Goal: Navigation & Orientation: Find specific page/section

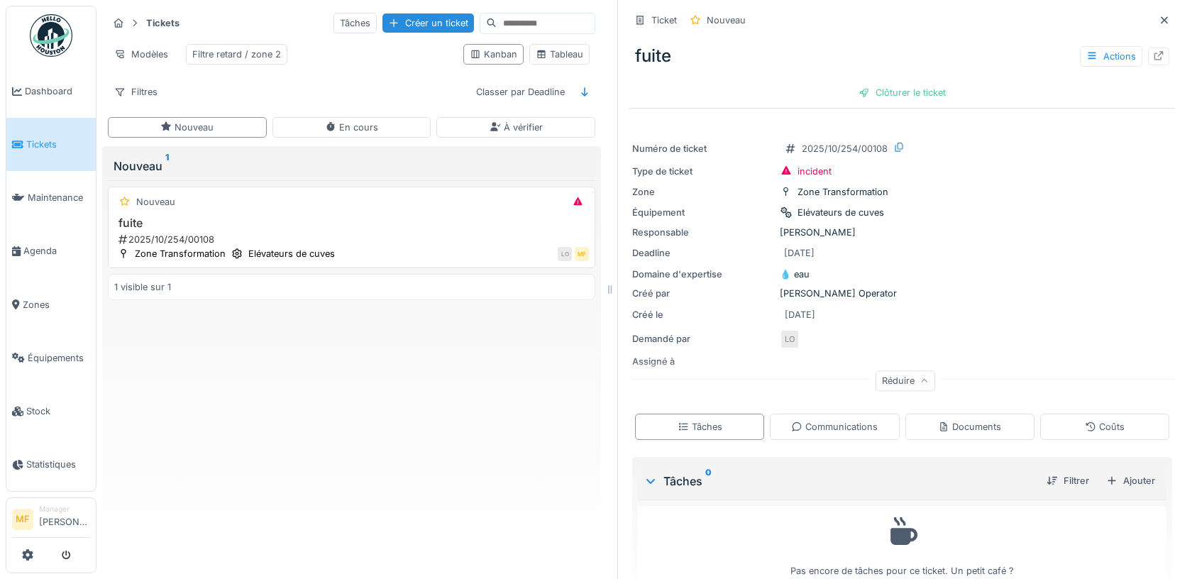
scroll to position [20, 0]
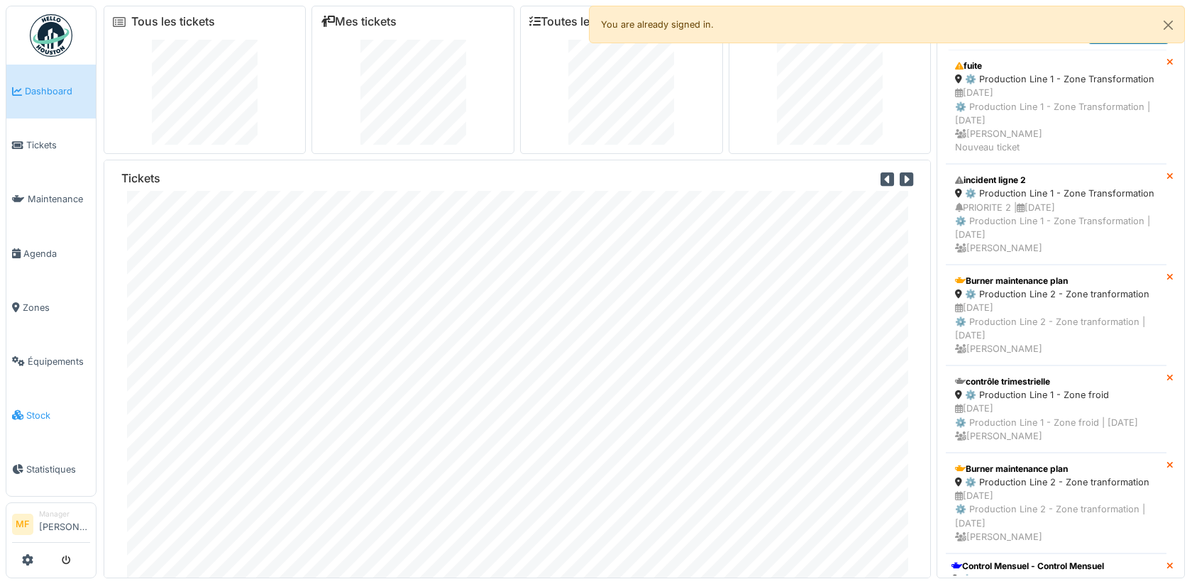
click at [40, 421] on link "Stock" at bounding box center [50, 415] width 89 height 54
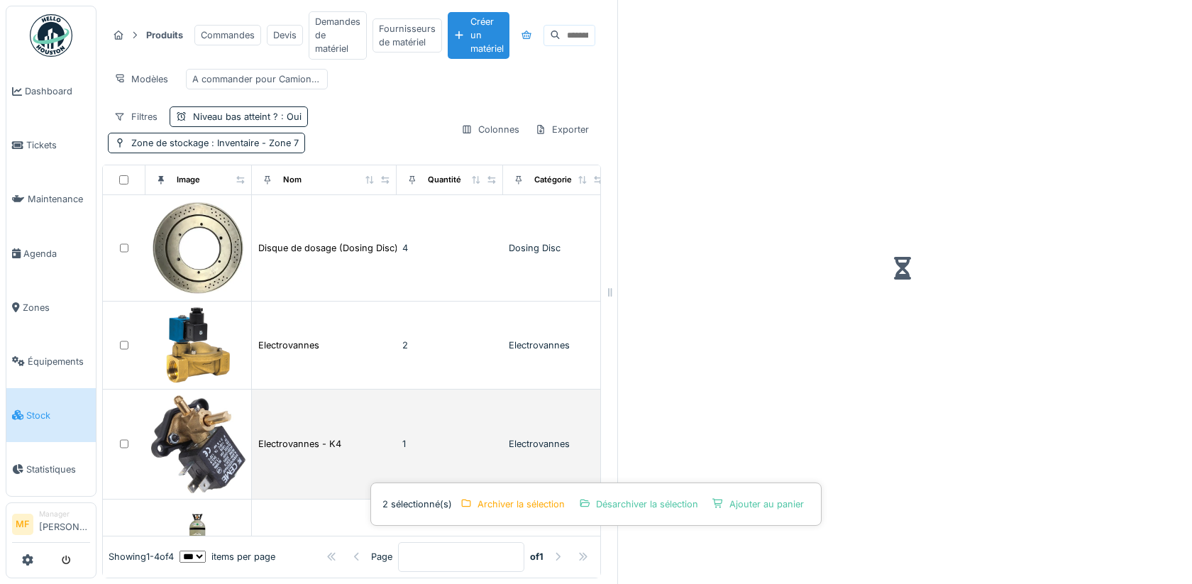
scroll to position [65, 0]
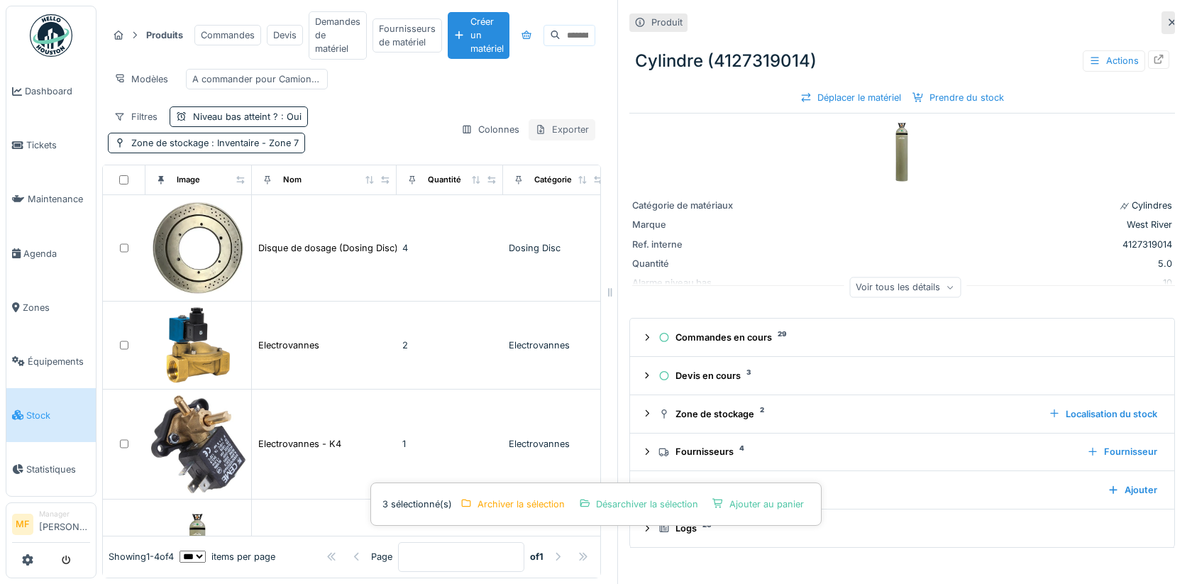
click at [581, 134] on div "Exporter" at bounding box center [562, 129] width 67 height 21
click at [373, 118] on div "Filtres Niveau bas atteint ? : Oui Zone de stockage : Inventaire - Zone 7" at bounding box center [278, 129] width 341 height 47
click at [552, 128] on div "Exporter" at bounding box center [562, 129] width 67 height 21
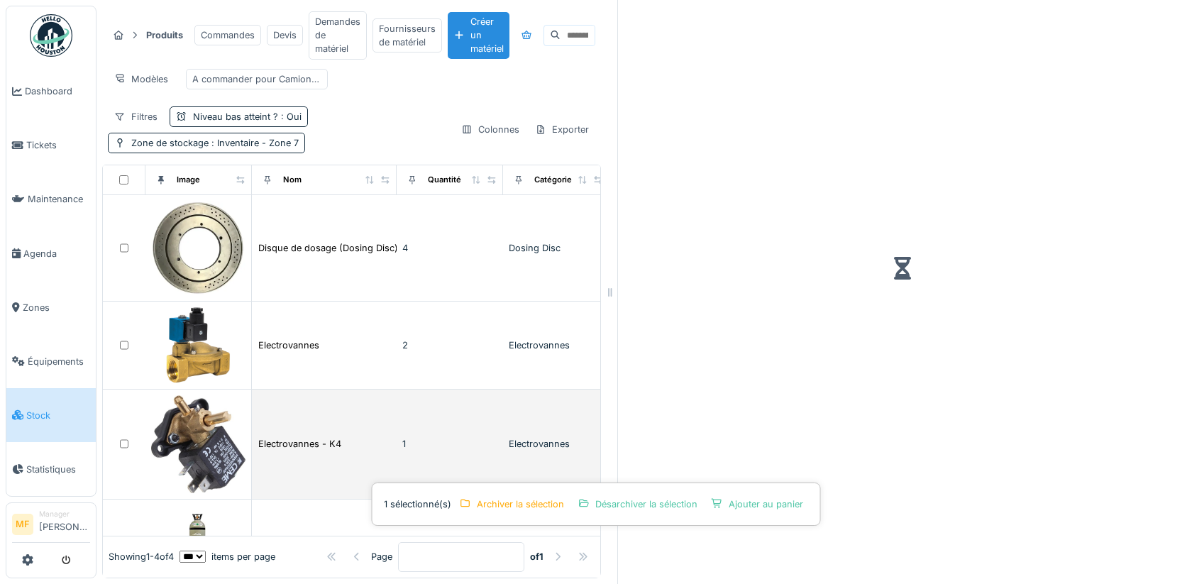
click at [128, 440] on div at bounding box center [124, 443] width 31 height 9
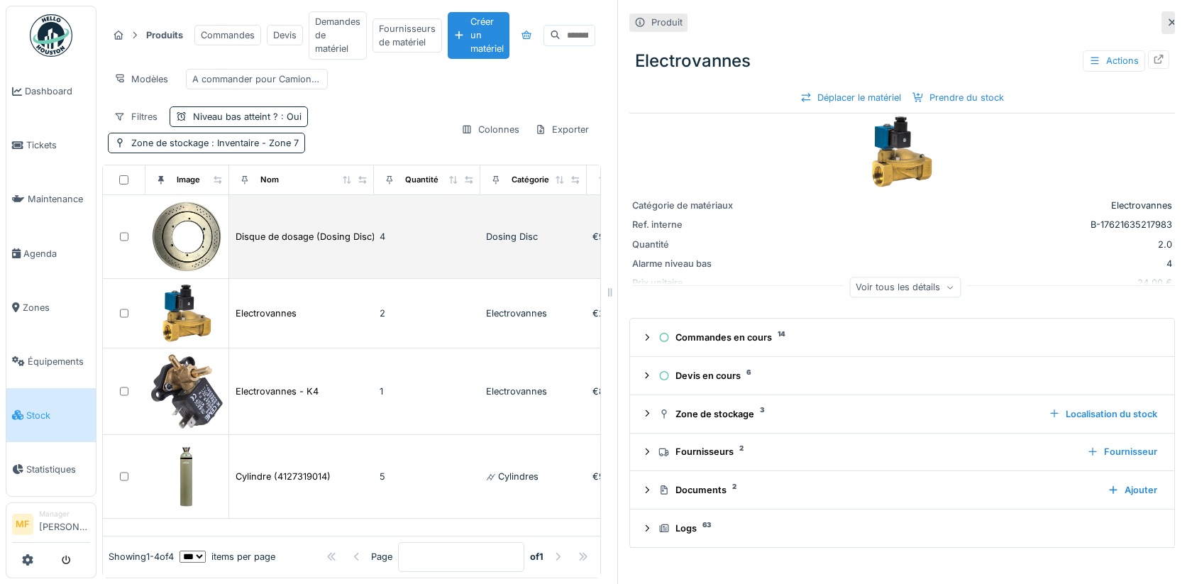
drag, startPoint x: 242, startPoint y: 177, endPoint x: 217, endPoint y: 191, distance: 28.6
click at [218, 192] on table "Image Nom Quantité Catégorie Prix HTVA Alarme niveau bas Disque de dosage (Dosi…" at bounding box center [413, 341] width 620 height 353
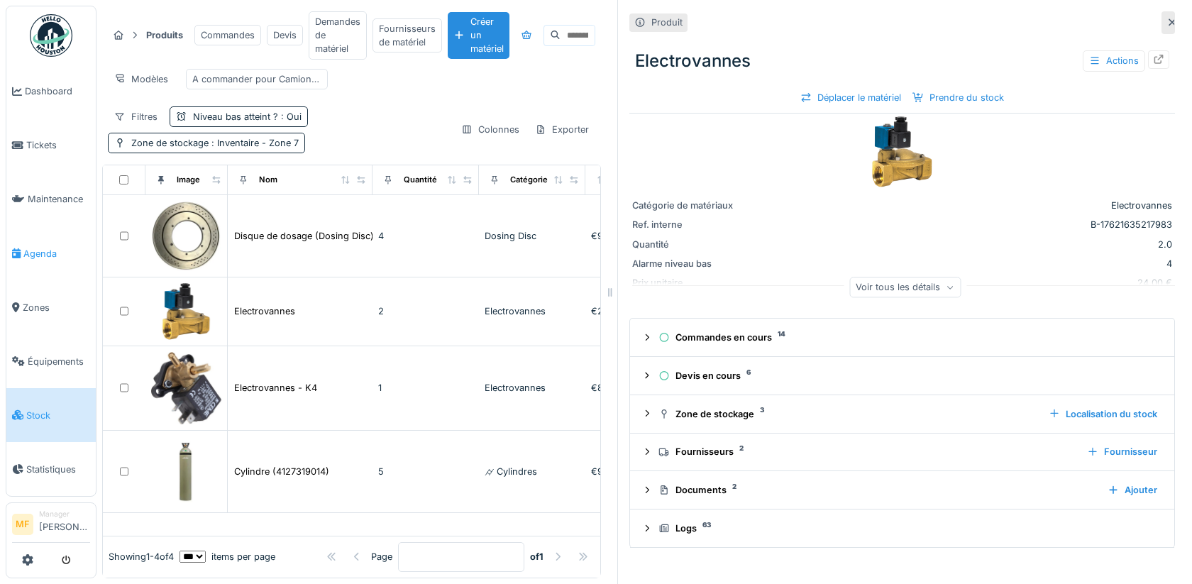
click at [39, 247] on span "Agenda" at bounding box center [56, 253] width 67 height 13
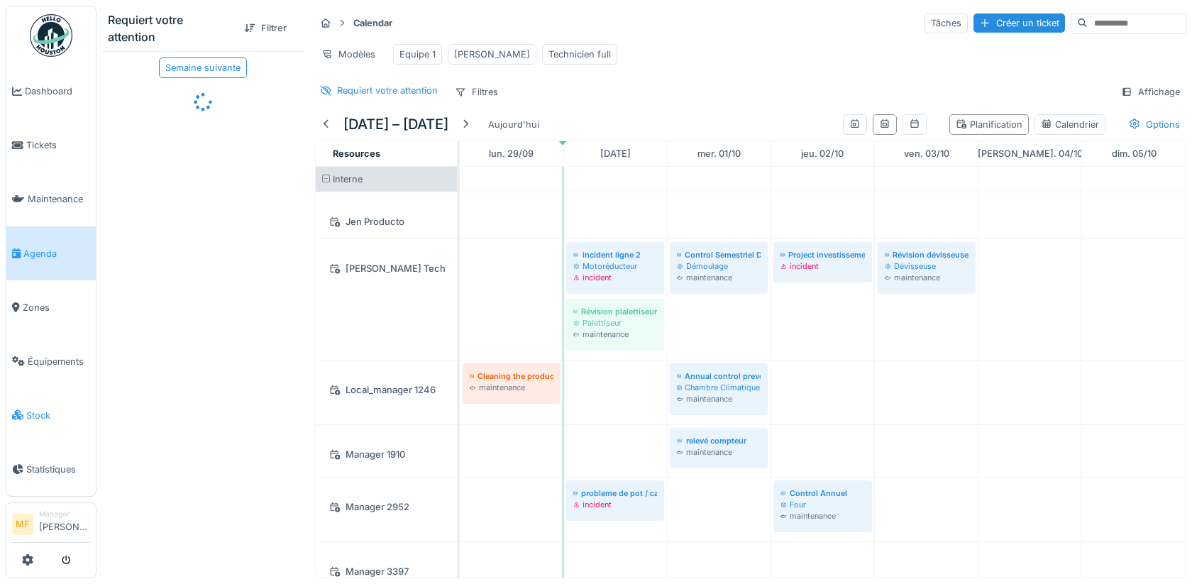
click at [37, 409] on span "Stock" at bounding box center [58, 415] width 64 height 13
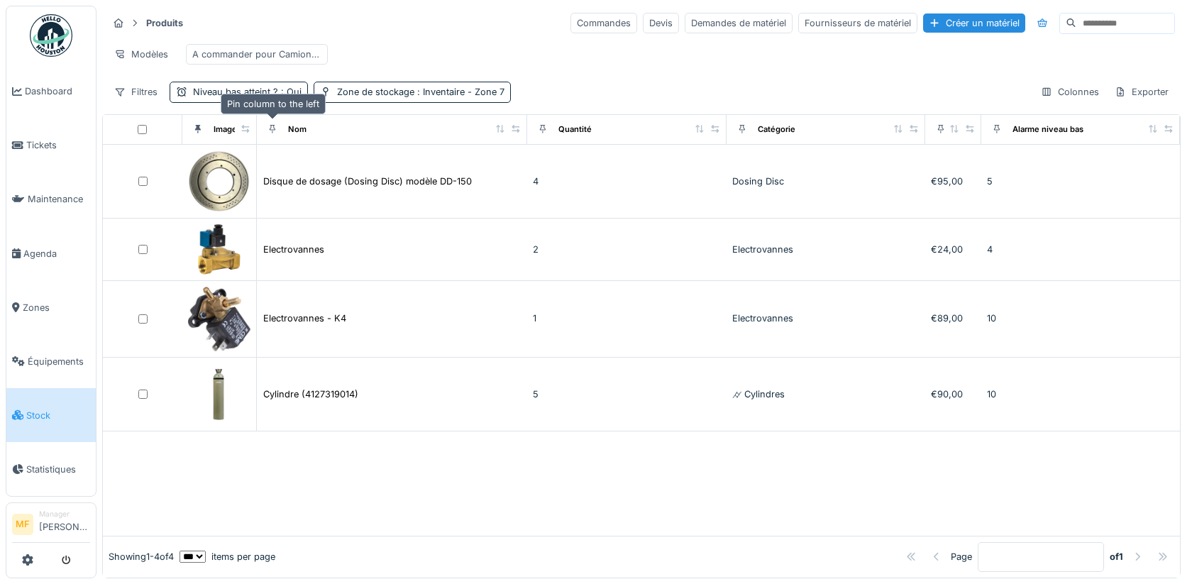
drag, startPoint x: 340, startPoint y: 126, endPoint x: 273, endPoint y: 128, distance: 66.7
click at [273, 128] on tr "Image Nom Quantité Catégorie Prix HTVA Alarme niveau bas" at bounding box center [641, 130] width 1077 height 30
click at [28, 356] on span "Équipements" at bounding box center [59, 361] width 62 height 13
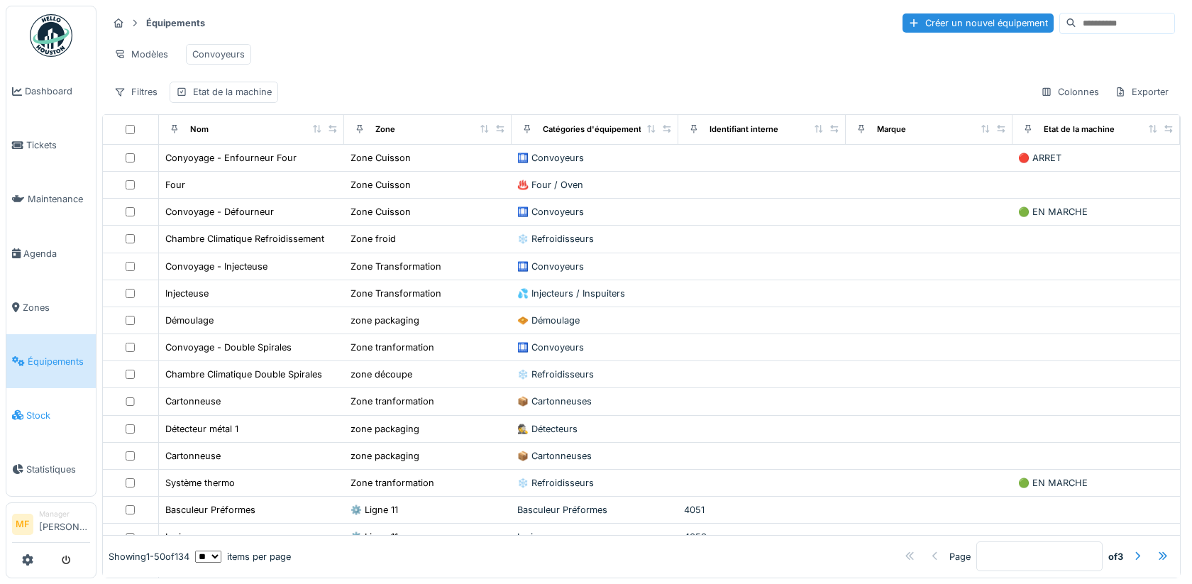
click at [52, 409] on span "Stock" at bounding box center [58, 415] width 64 height 13
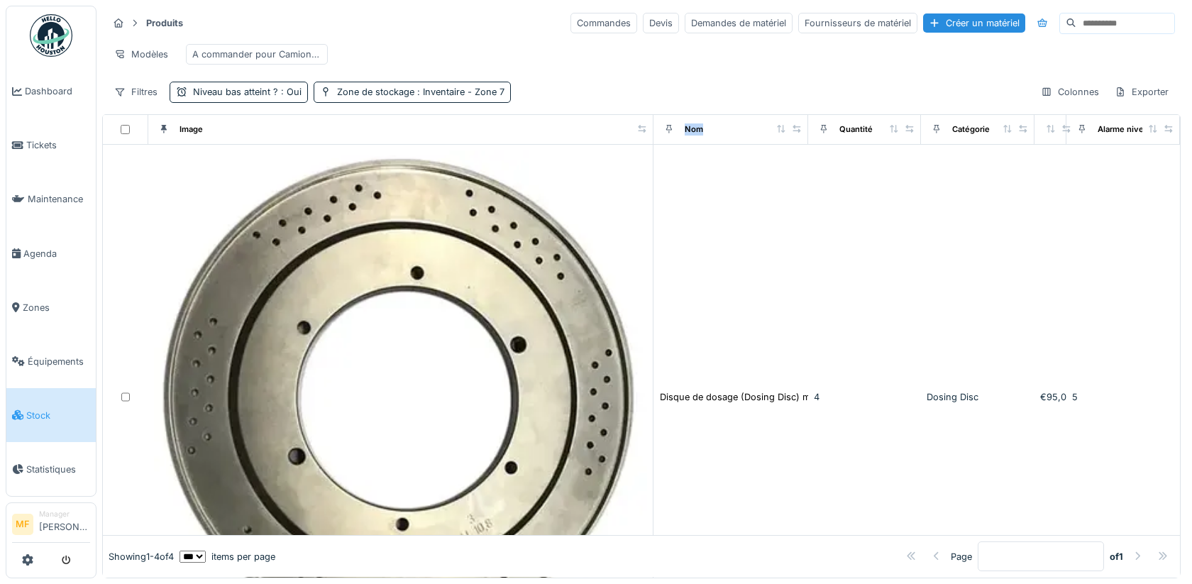
drag, startPoint x: 341, startPoint y: 128, endPoint x: 709, endPoint y: 137, distance: 368.5
click at [708, 137] on tr "Image Nom Quantité Catégorie Prix HTVA Alarme niveau bas" at bounding box center [641, 130] width 1077 height 30
click at [31, 355] on span "Équipements" at bounding box center [59, 361] width 62 height 13
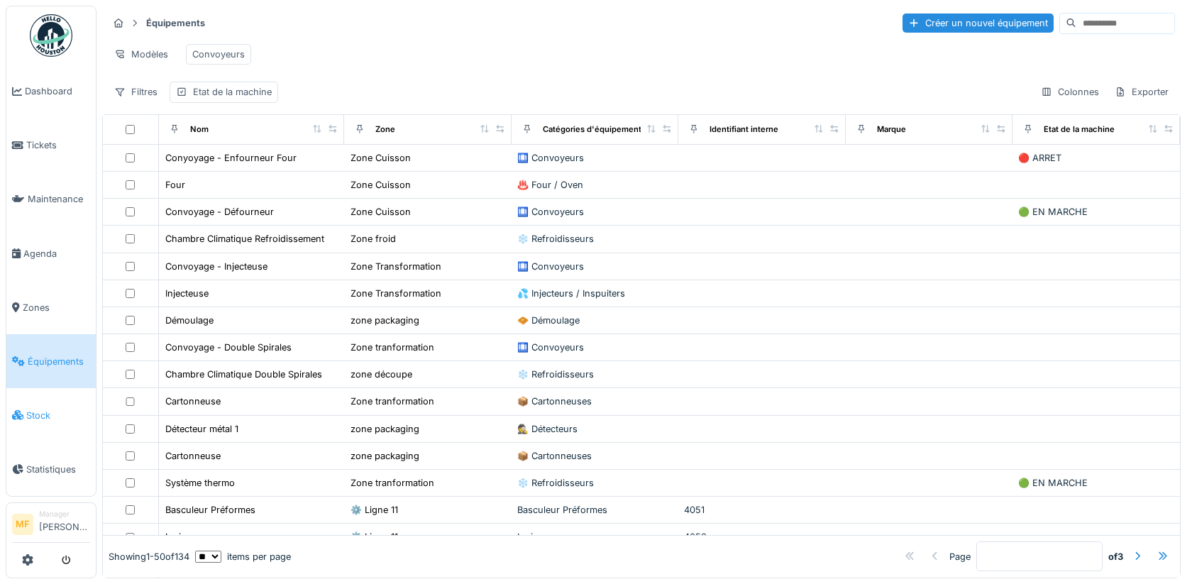
click at [39, 409] on span "Stock" at bounding box center [58, 415] width 64 height 13
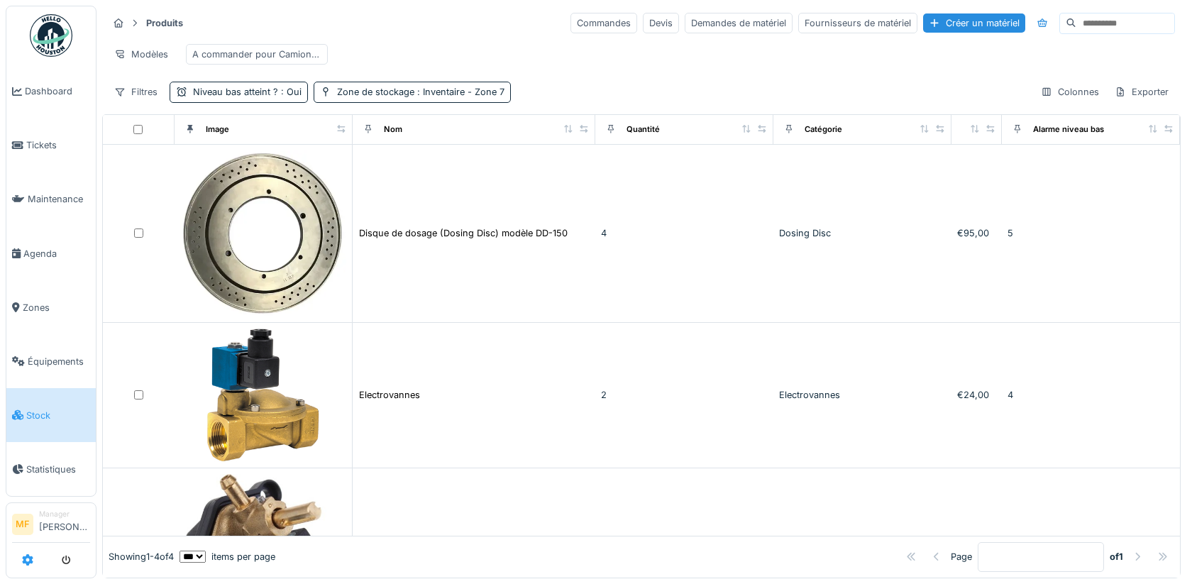
click at [28, 555] on icon at bounding box center [27, 559] width 11 height 11
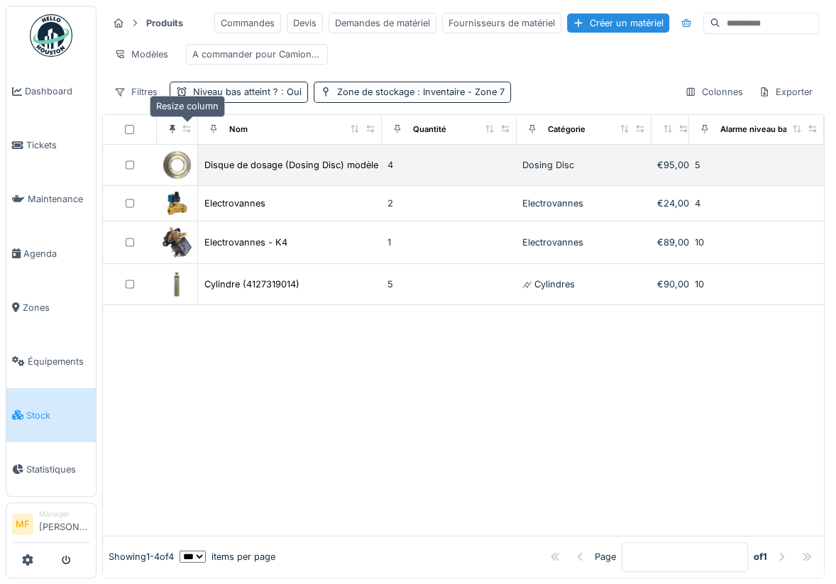
drag, startPoint x: 256, startPoint y: 126, endPoint x: 179, endPoint y: 122, distance: 77.4
click at [182, 125] on icon at bounding box center [187, 129] width 10 height 8
